Goal: Task Accomplishment & Management: Use online tool/utility

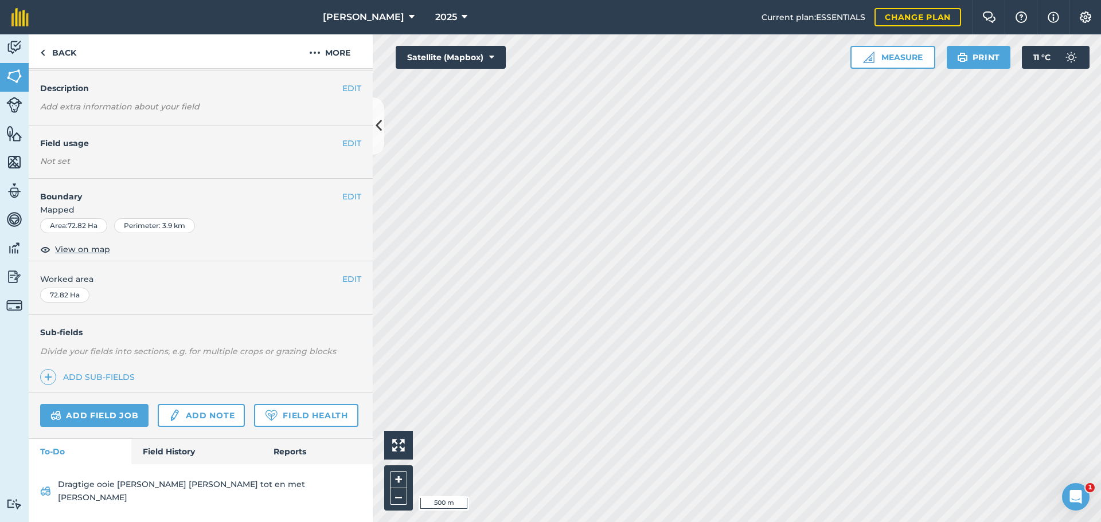
scroll to position [58, 0]
click at [159, 459] on link "Field History" at bounding box center [196, 451] width 130 height 25
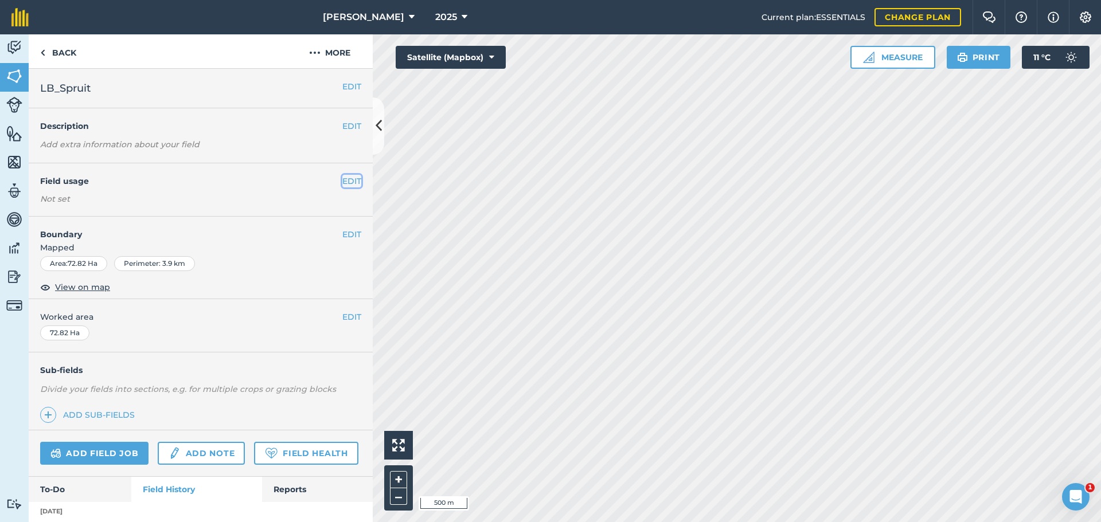
click at [342, 187] on button "EDIT" at bounding box center [351, 181] width 19 height 13
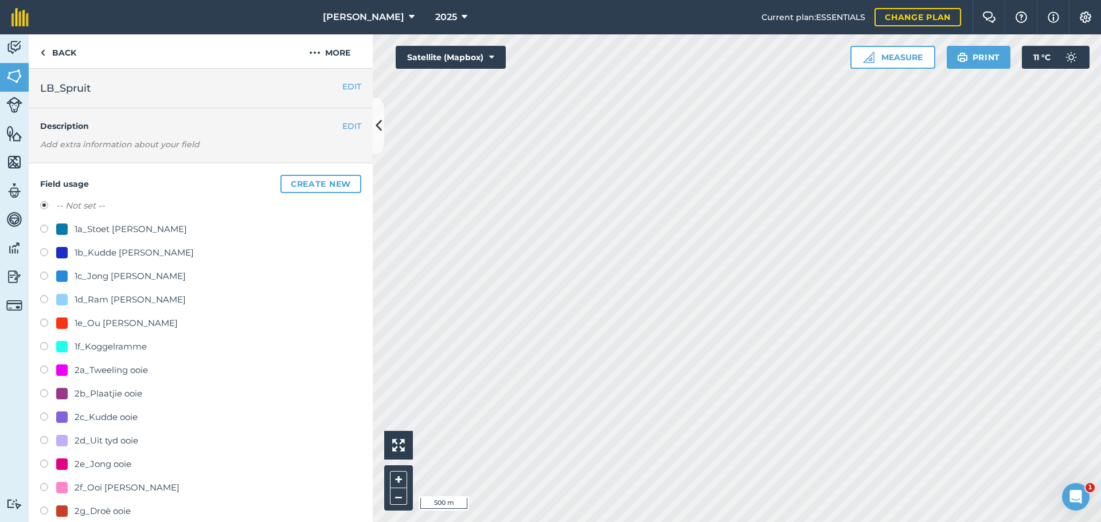
click at [50, 413] on label at bounding box center [48, 418] width 16 height 11
radio input "true"
radio input "false"
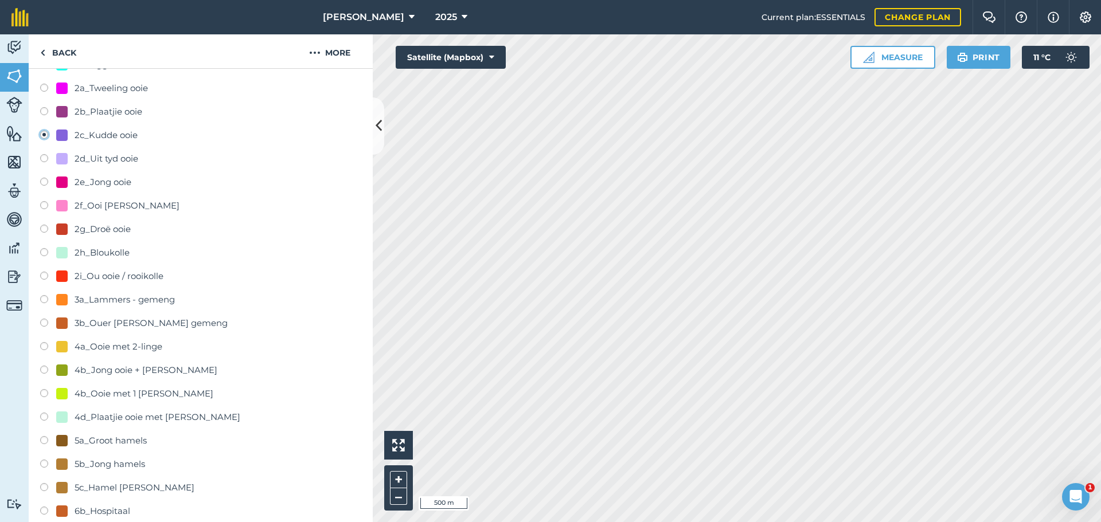
scroll to position [459, 0]
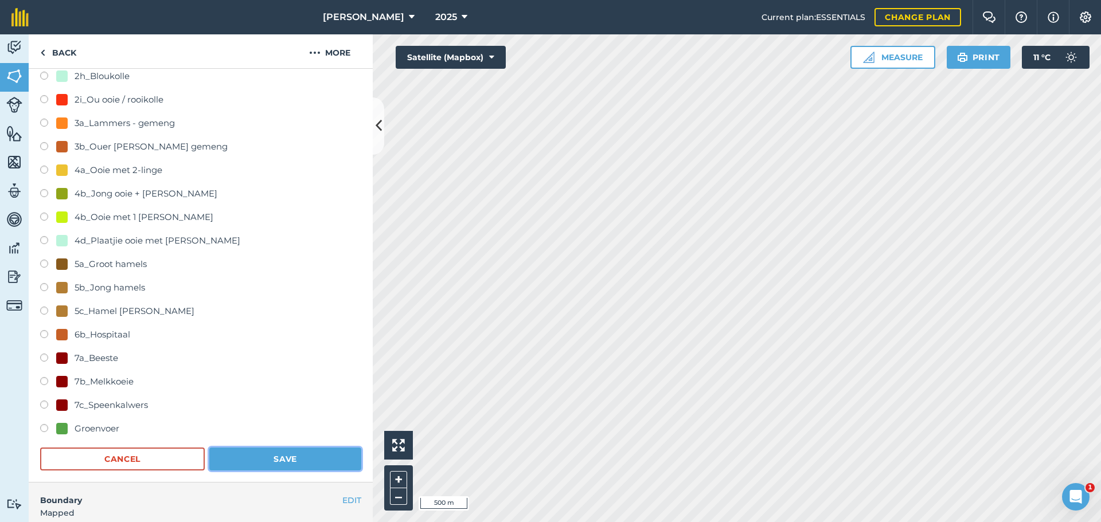
click at [264, 466] on button "Save" at bounding box center [285, 459] width 152 height 23
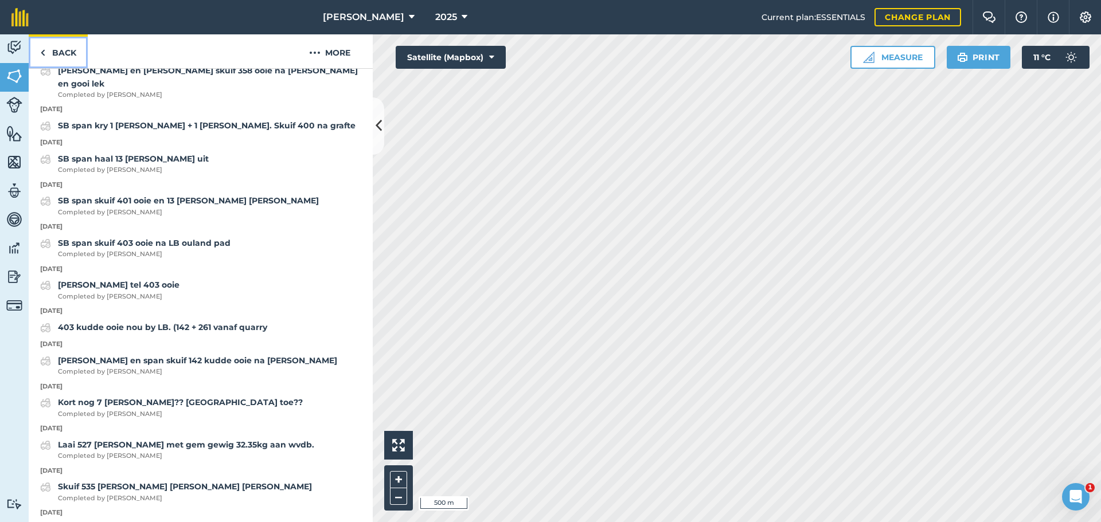
click at [49, 54] on link "Back" at bounding box center [58, 51] width 59 height 34
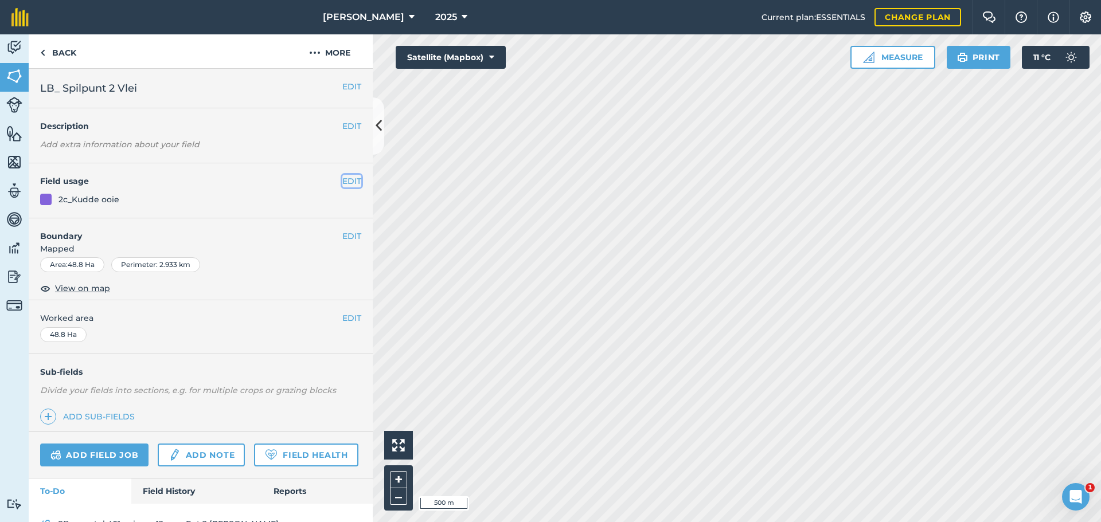
click at [342, 176] on button "EDIT" at bounding box center [351, 181] width 19 height 13
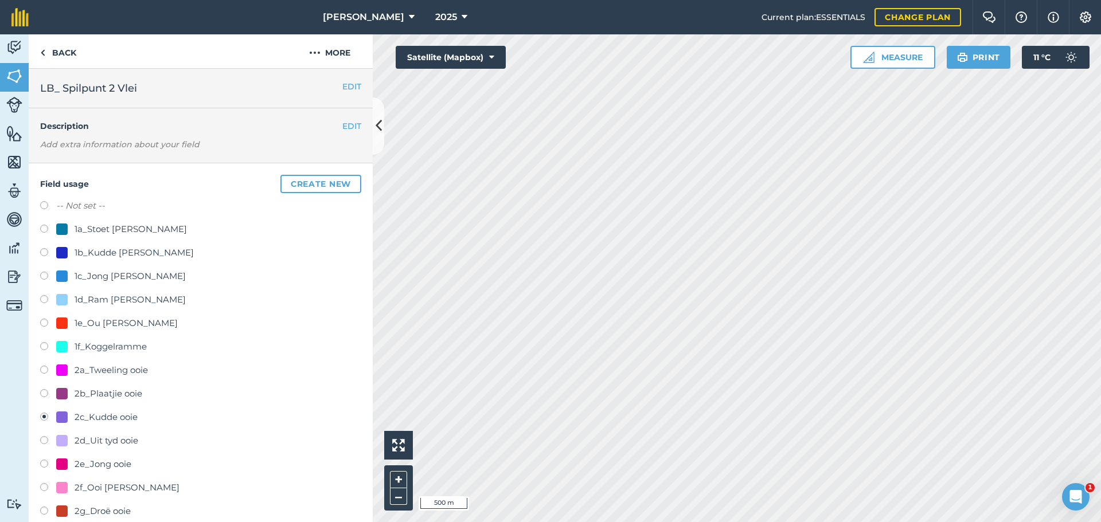
click at [45, 206] on label at bounding box center [48, 206] width 16 height 11
radio input "true"
radio input "false"
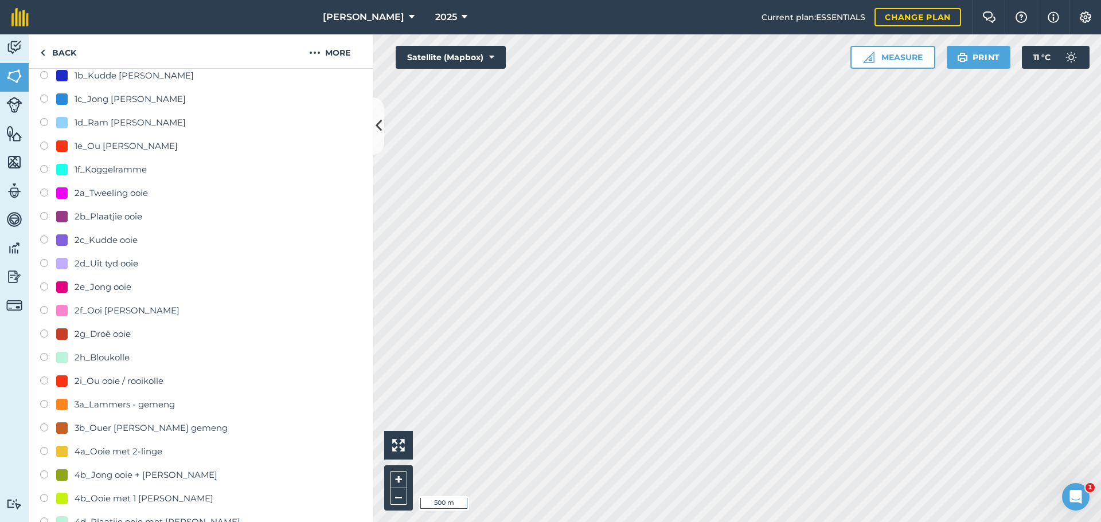
scroll to position [459, 0]
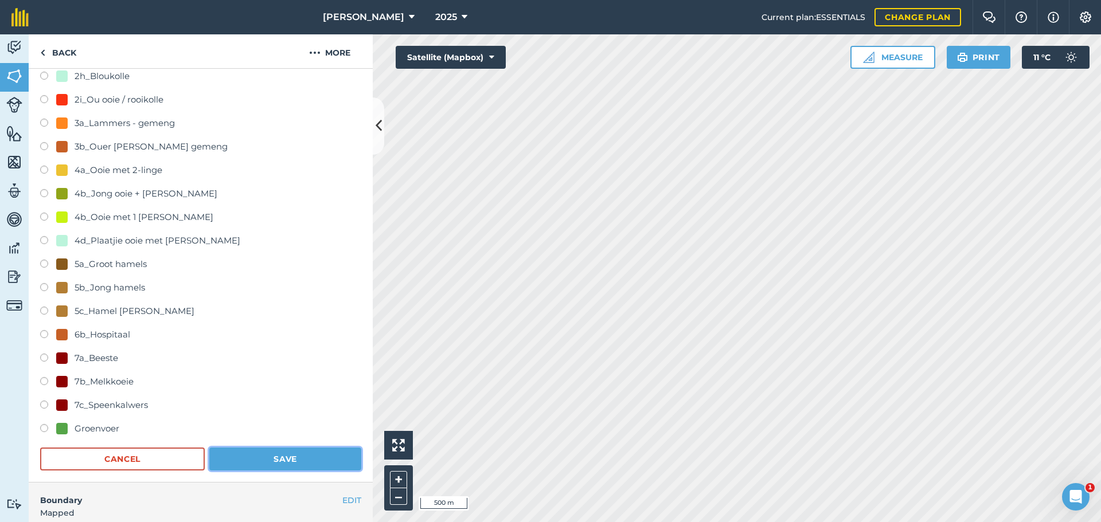
click at [267, 462] on button "Save" at bounding box center [285, 459] width 152 height 23
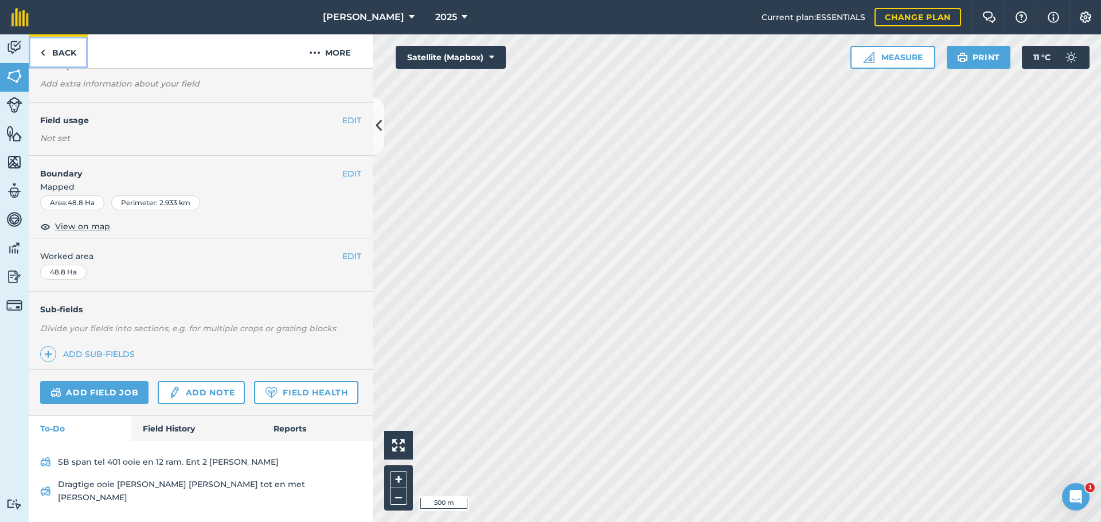
click at [48, 48] on link "Back" at bounding box center [58, 51] width 59 height 34
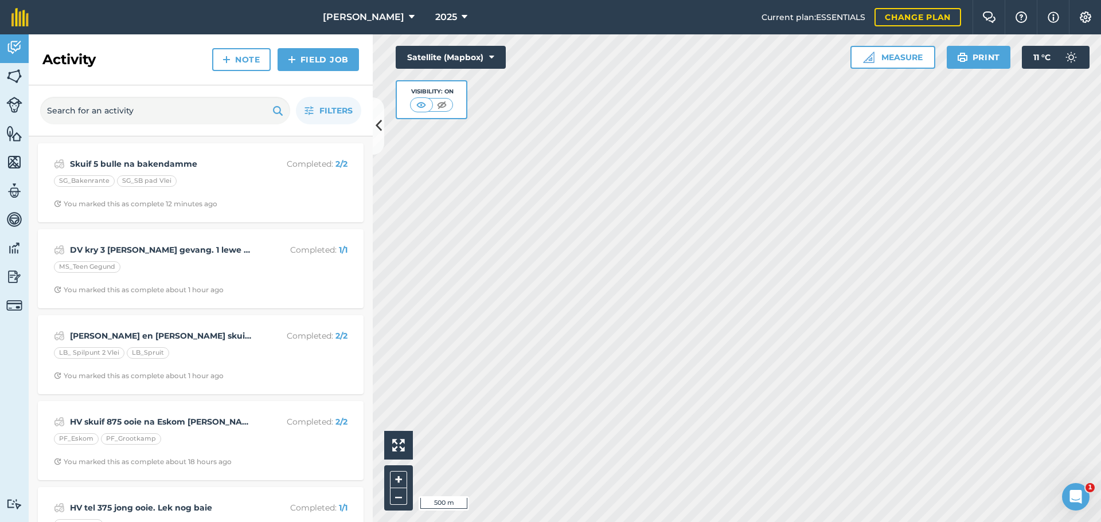
click at [44, 52] on h2 "Activity" at bounding box center [68, 59] width 53 height 18
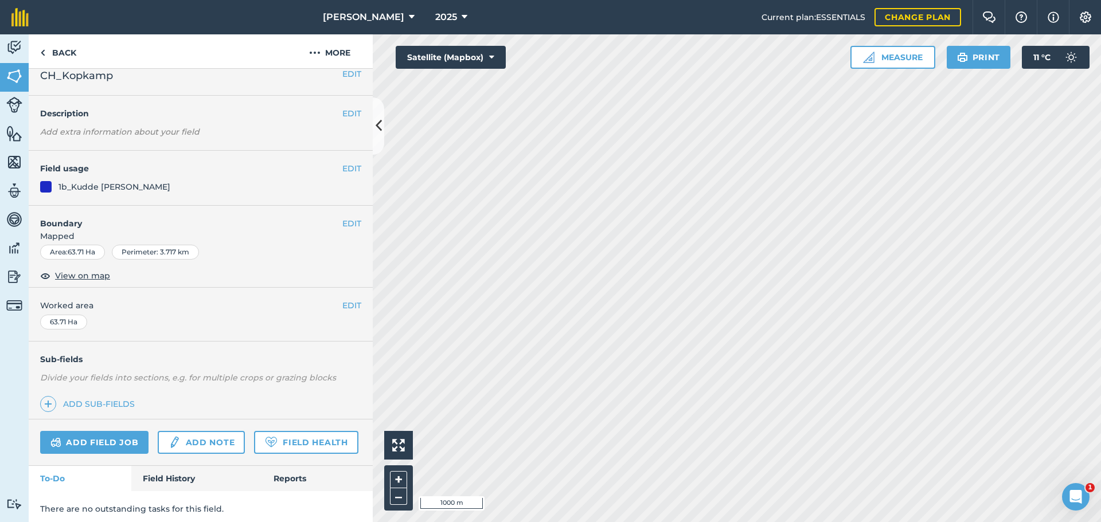
scroll to position [49, 0]
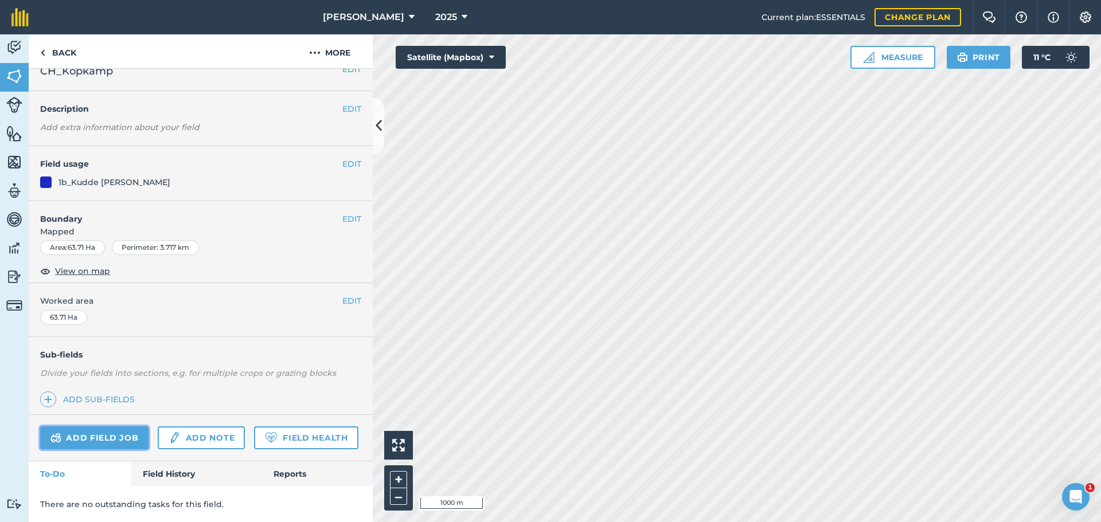
click at [103, 427] on link "Add field job" at bounding box center [94, 438] width 108 height 23
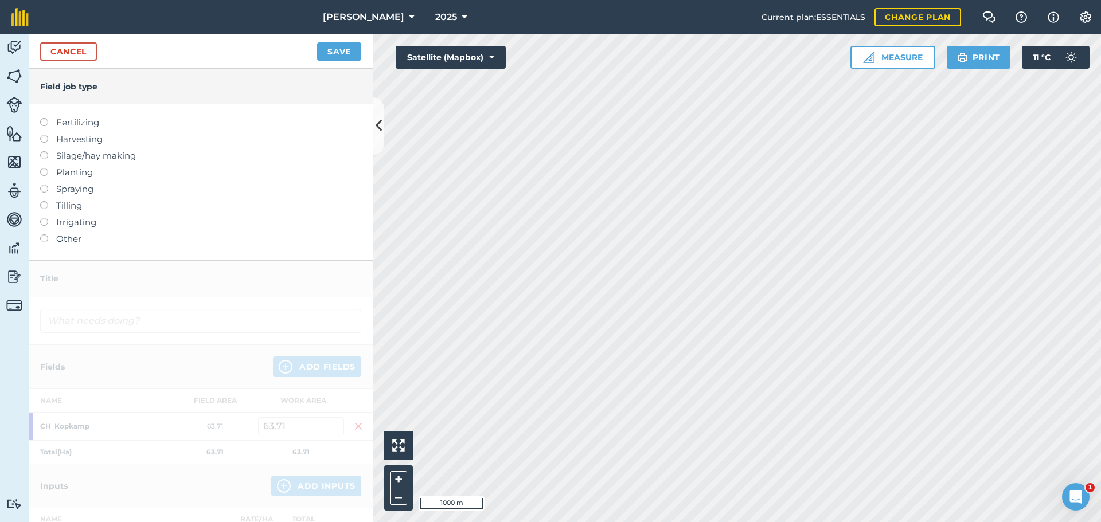
click at [41, 235] on label at bounding box center [48, 235] width 16 height 0
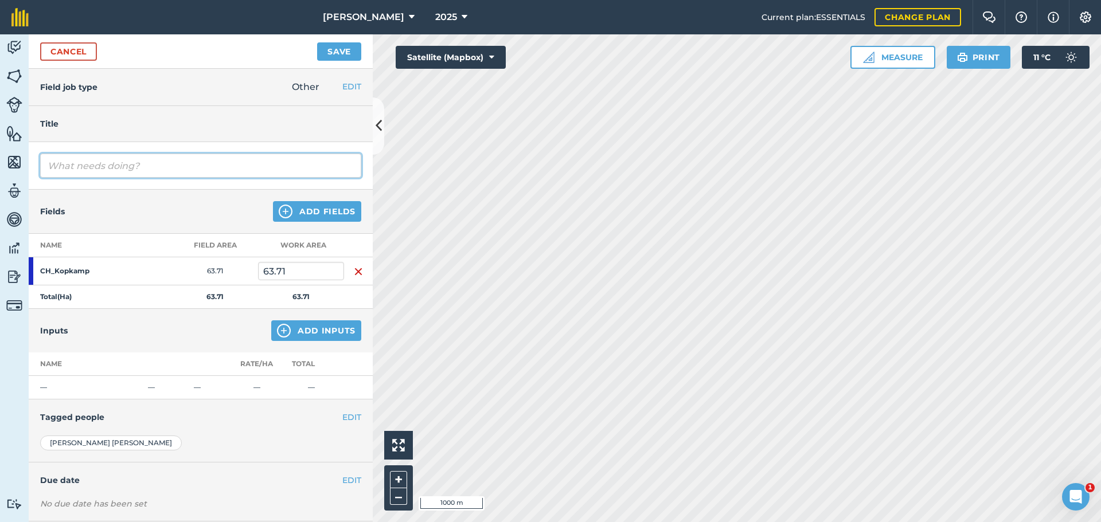
click at [91, 167] on input "text" at bounding box center [200, 166] width 321 height 24
type input "[PERSON_NAME] en [PERSON_NAME] tel 92 [PERSON_NAME] en 13 hamels"
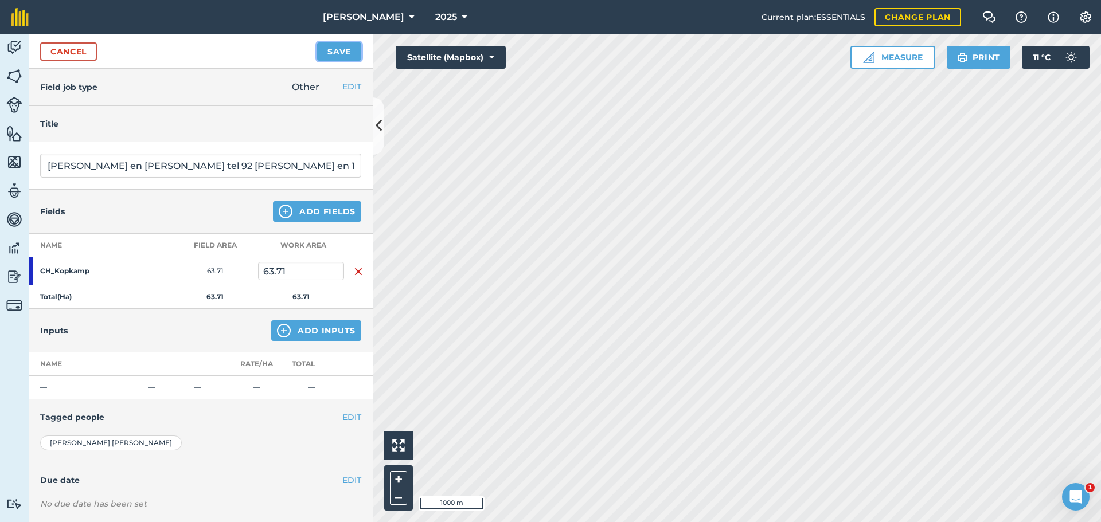
click at [336, 52] on button "Save" at bounding box center [339, 51] width 44 height 18
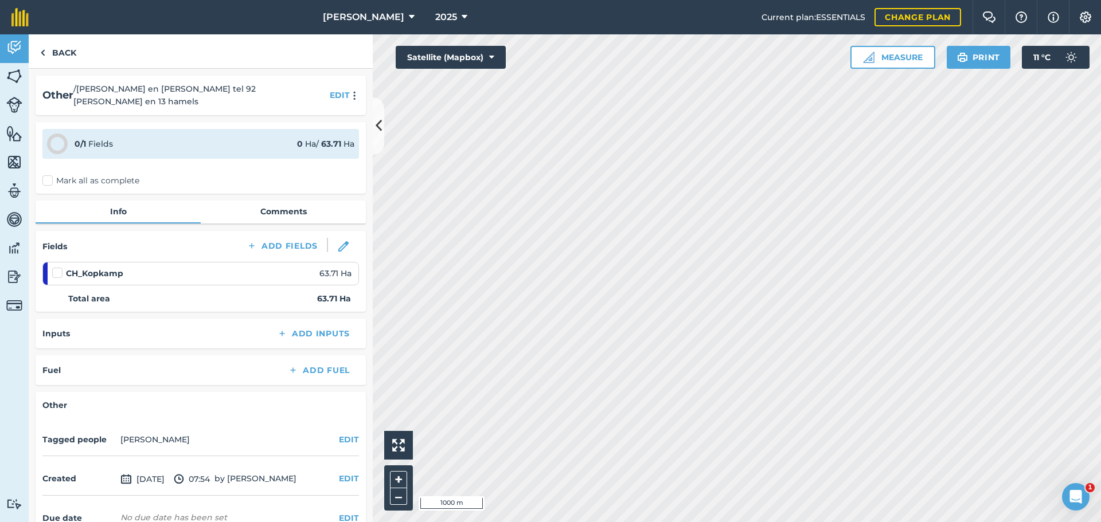
click at [48, 175] on label "Mark all as complete" at bounding box center [90, 181] width 97 height 12
click at [48, 175] on input "Mark all as complete" at bounding box center [45, 178] width 7 height 7
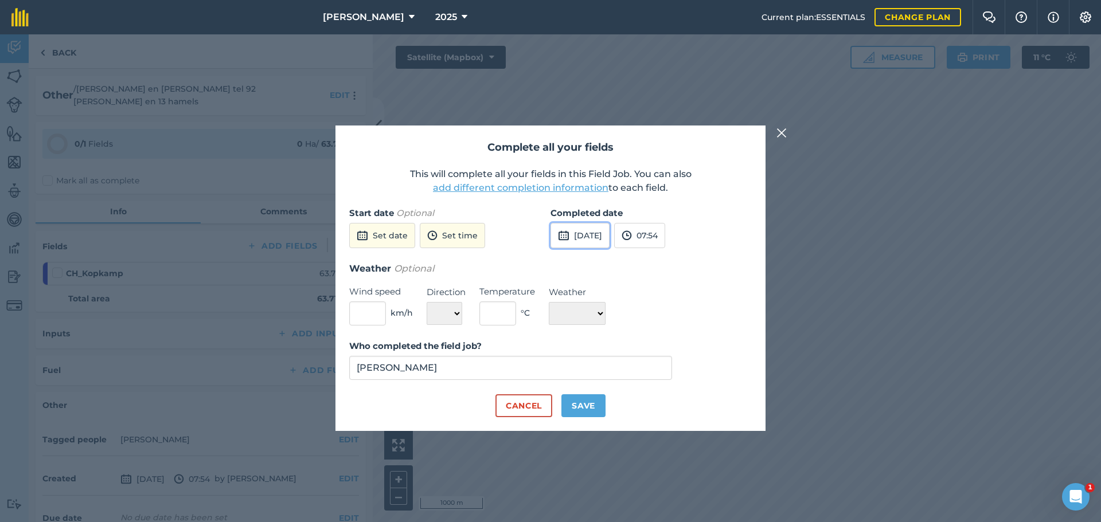
click at [592, 228] on button "[DATE]" at bounding box center [580, 235] width 59 height 25
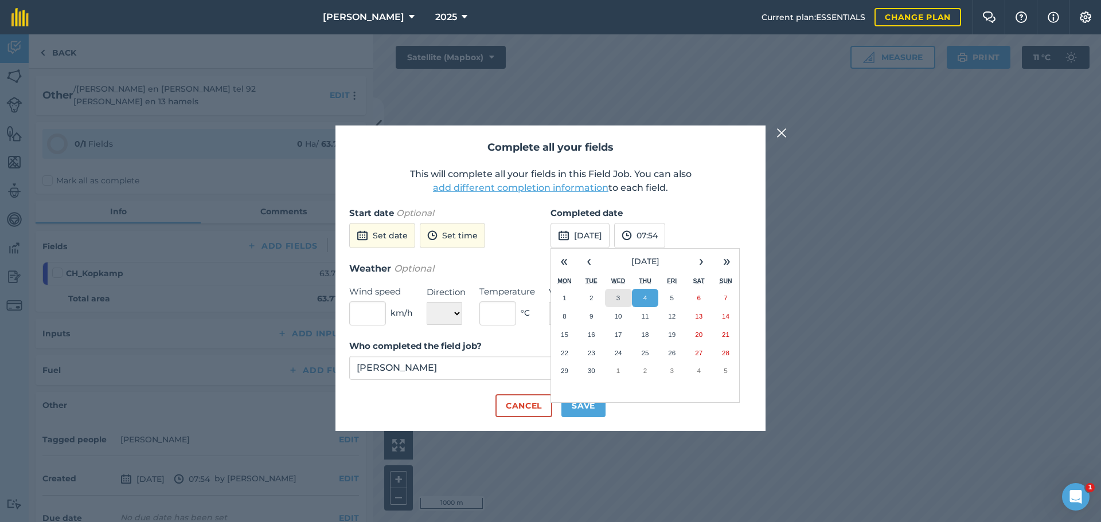
click at [622, 294] on button "3" at bounding box center [618, 298] width 27 height 18
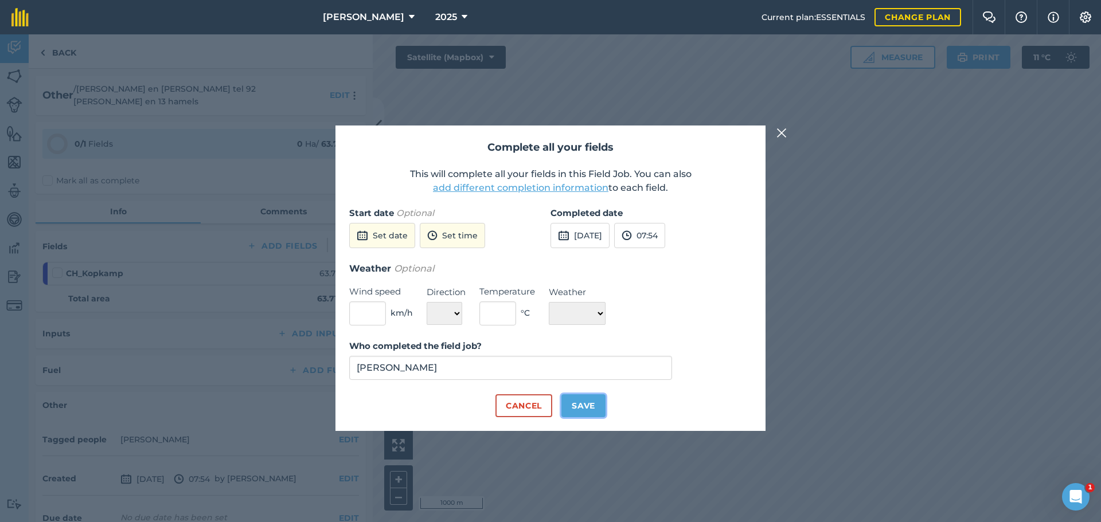
click at [587, 411] on button "Save" at bounding box center [583, 406] width 44 height 23
checkbox input "true"
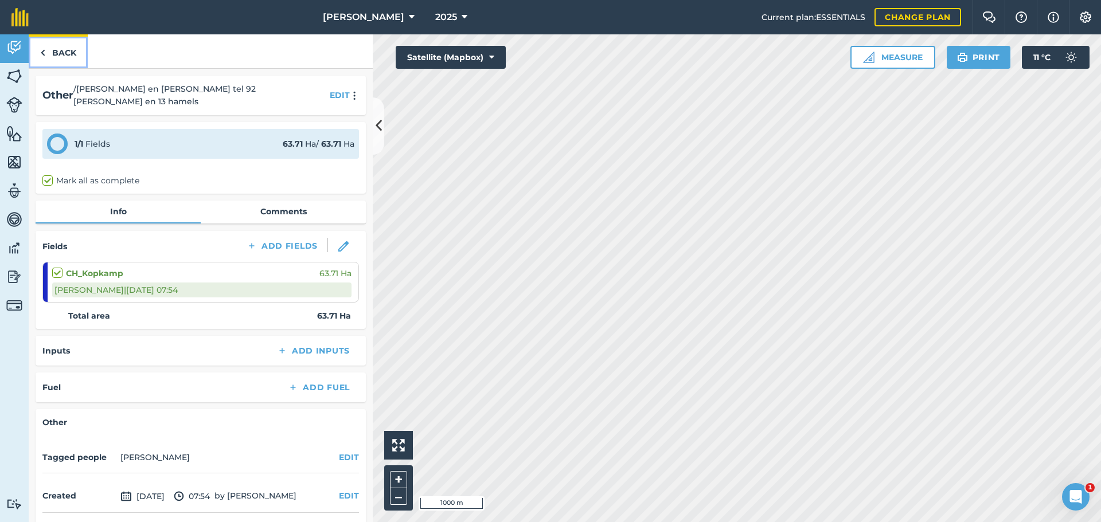
click at [50, 53] on link "Back" at bounding box center [58, 51] width 59 height 34
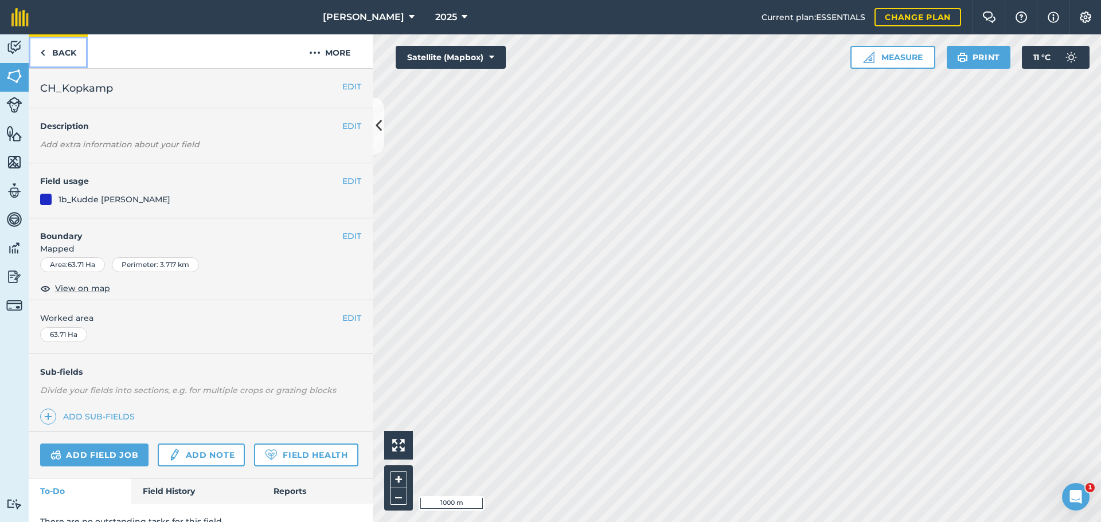
click at [39, 52] on link "Back" at bounding box center [58, 51] width 59 height 34
